Goal: Obtain resource: Obtain resource

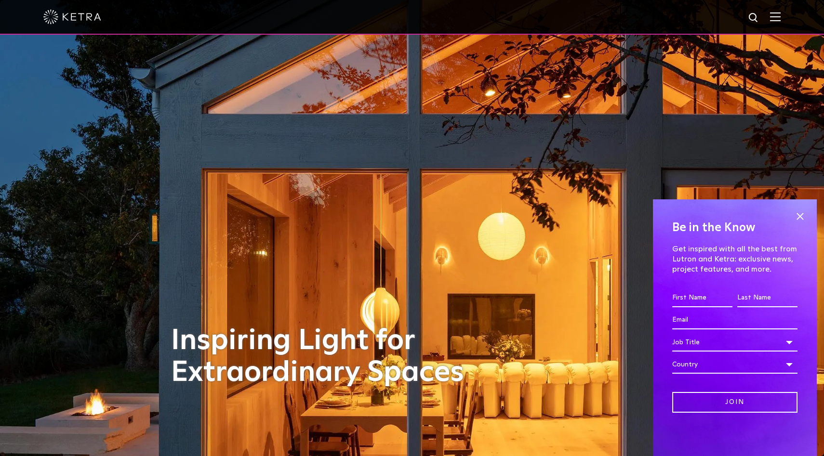
click at [775, 14] on img at bounding box center [775, 16] width 11 height 9
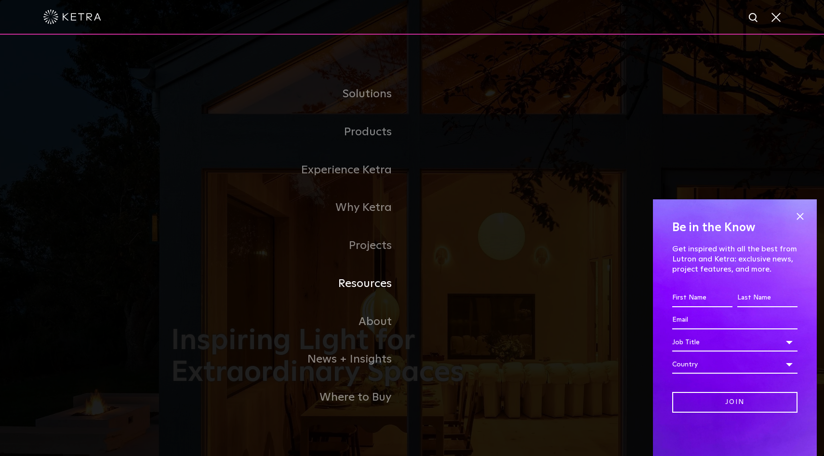
click at [372, 284] on link "Resources" at bounding box center [291, 284] width 241 height 38
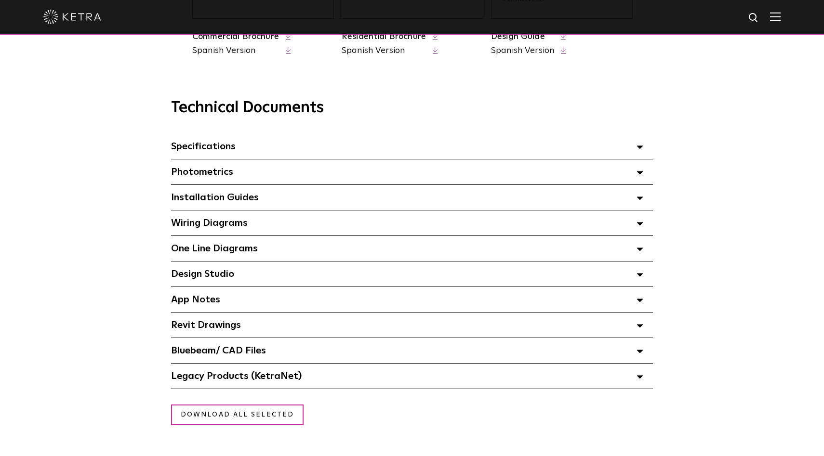
scroll to position [622, 0]
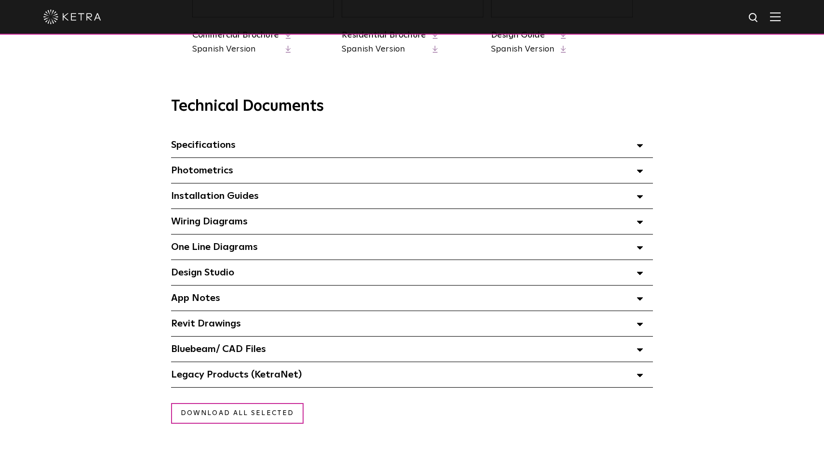
click at [322, 353] on div "Bluebeam/ CAD Files" at bounding box center [412, 349] width 482 height 25
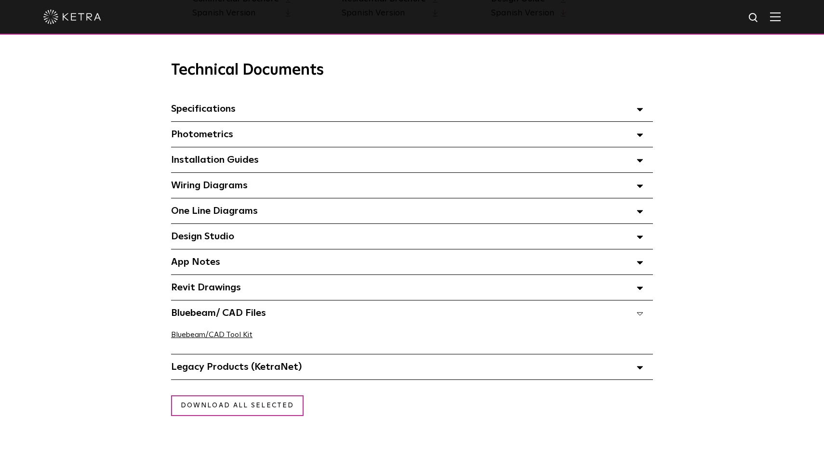
scroll to position [658, 0]
click at [350, 180] on div "Wiring Diagrams Select checkboxes to use the bulk download option below" at bounding box center [412, 185] width 482 height 25
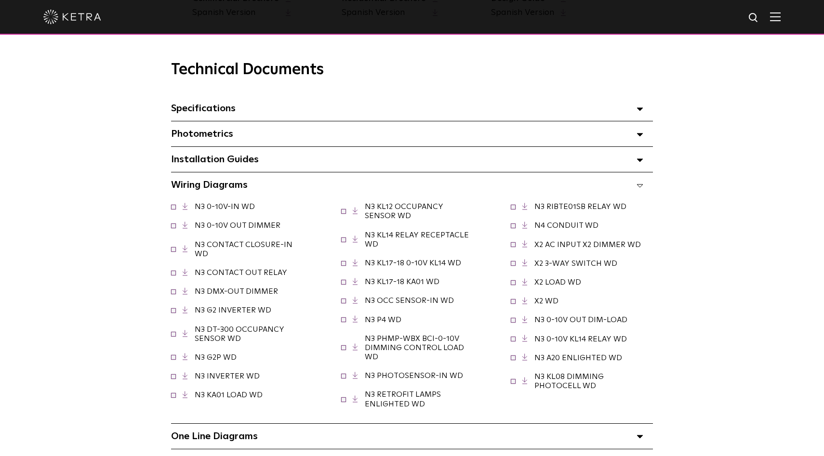
click at [345, 186] on div "Wiring Diagrams Select checkboxes to use the bulk download option below" at bounding box center [412, 185] width 482 height 25
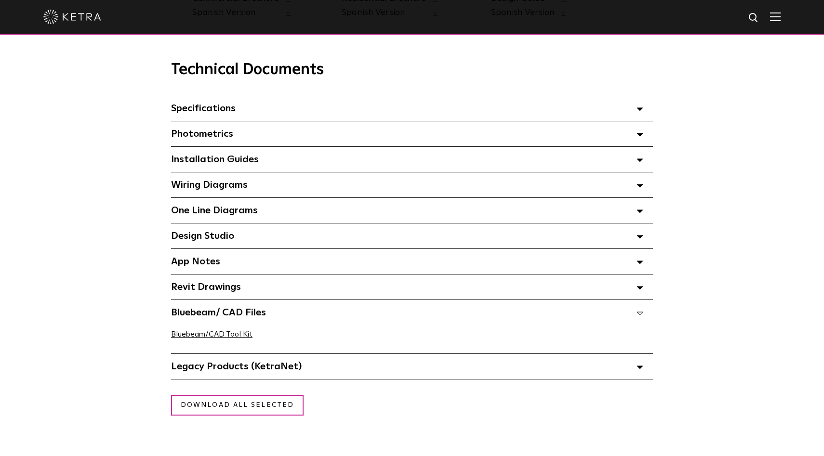
click at [420, 154] on div "Installation Guides Select checkboxes to use the bulk download option below" at bounding box center [412, 159] width 482 height 25
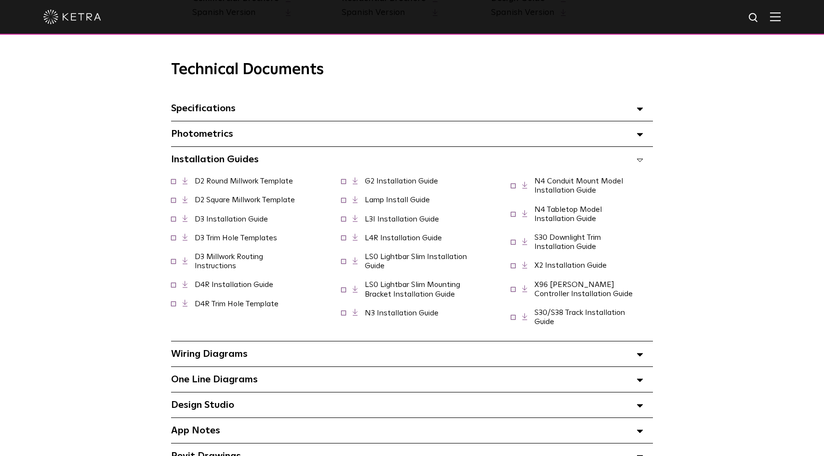
click at [201, 236] on link "D3 Trim Hole Templates" at bounding box center [236, 238] width 82 height 8
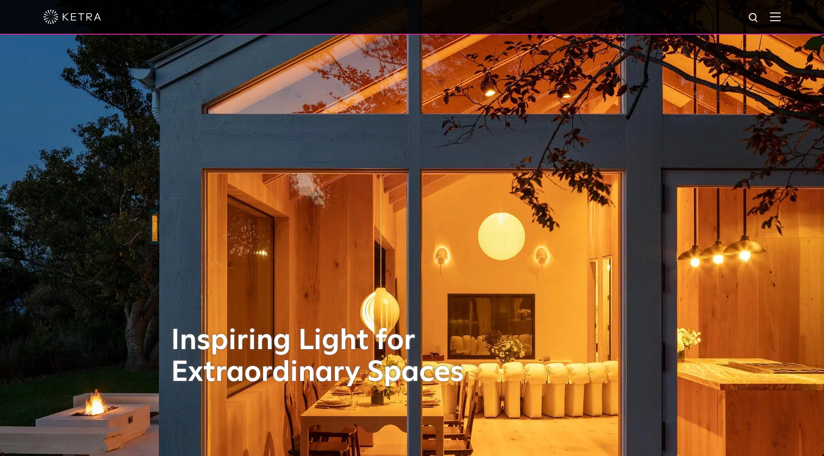
click at [773, 19] on img at bounding box center [775, 16] width 11 height 9
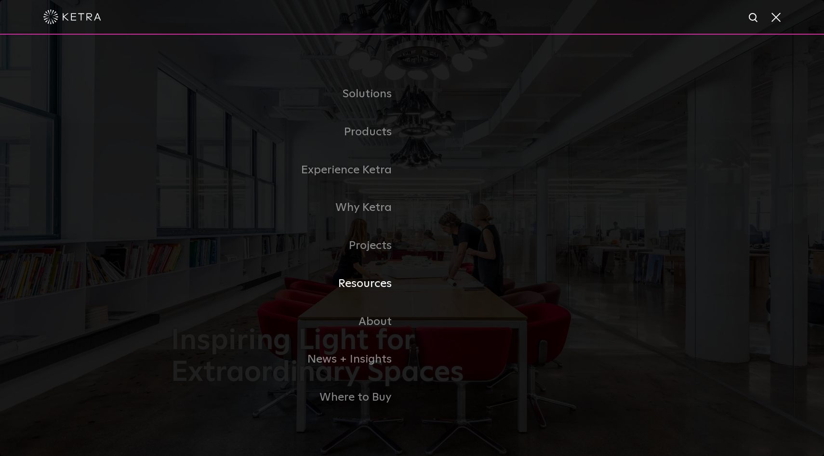
click at [383, 282] on link "Resources" at bounding box center [291, 284] width 241 height 38
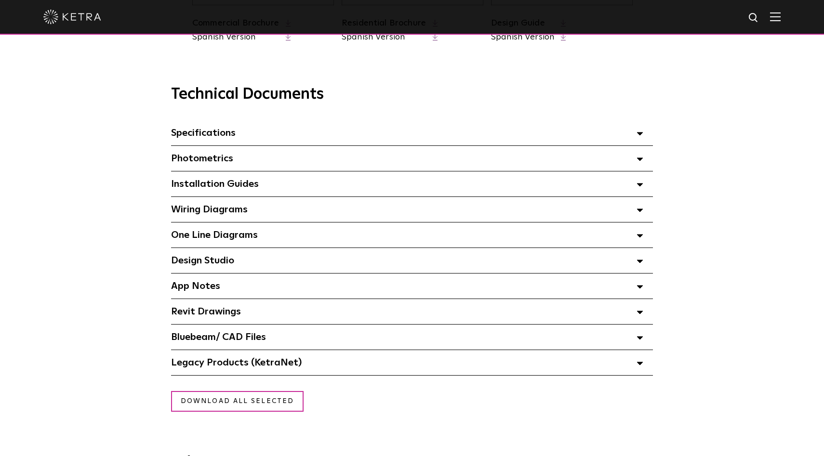
scroll to position [631, 0]
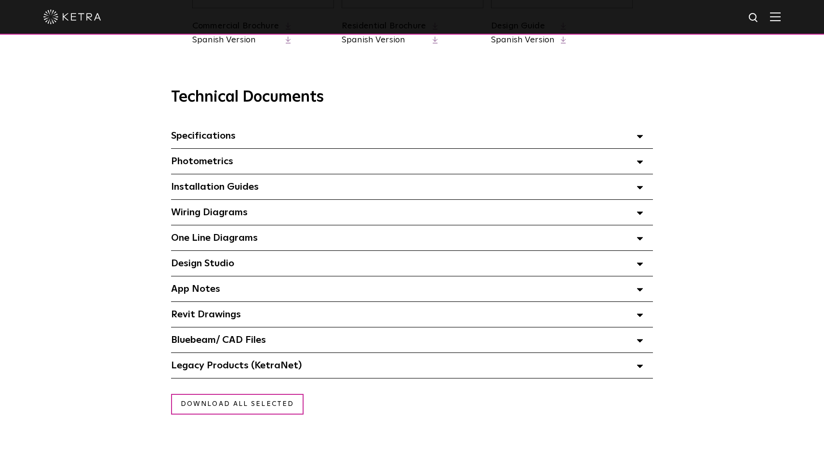
click at [229, 194] on div "Installation Guides Select checkboxes to use the bulk download option below" at bounding box center [412, 186] width 482 height 25
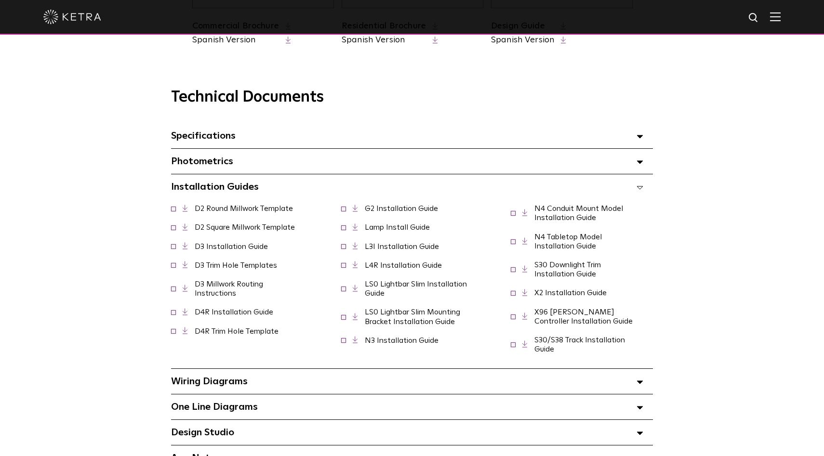
click at [242, 285] on link "D3 Millwork Routing Instructions" at bounding box center [229, 288] width 68 height 17
